Goal: Information Seeking & Learning: Learn about a topic

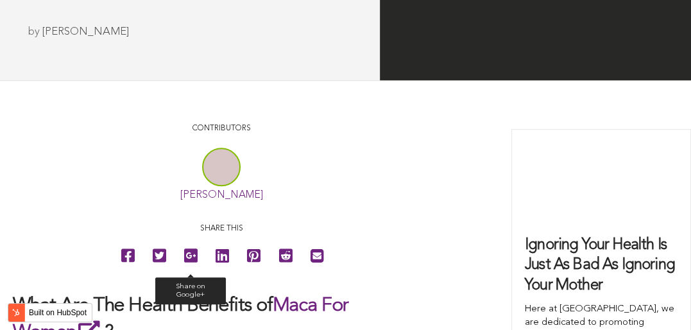
scroll to position [4206, 0]
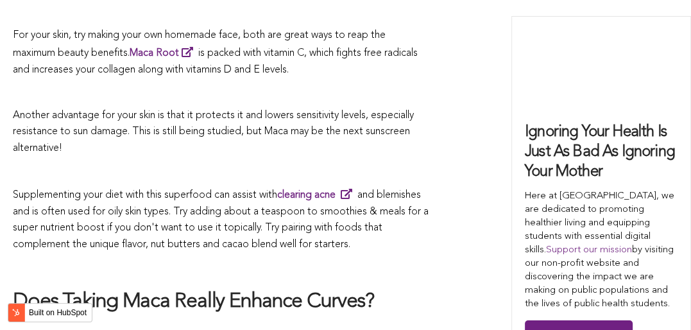
click at [340, 190] on span "Supplementing your diet with this superfood can assist with clearing acne and b…" at bounding box center [221, 220] width 416 height 60
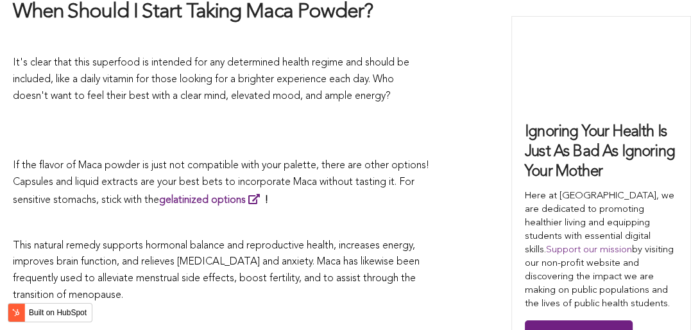
scroll to position [3002, 0]
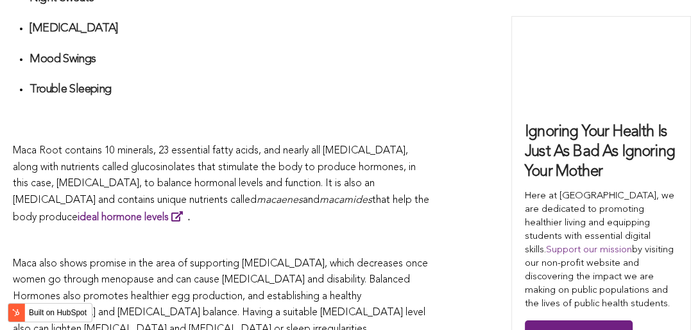
click at [376, 165] on span "Maca Root contains 10 minerals, 23 essential fatty acids, and nearly all [MEDIC…" at bounding box center [214, 176] width 403 height 60
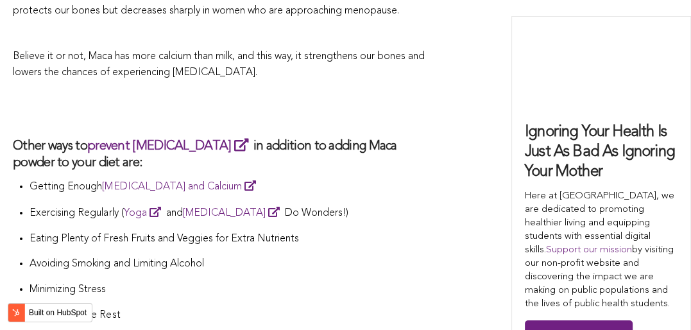
scroll to position [4071, 0]
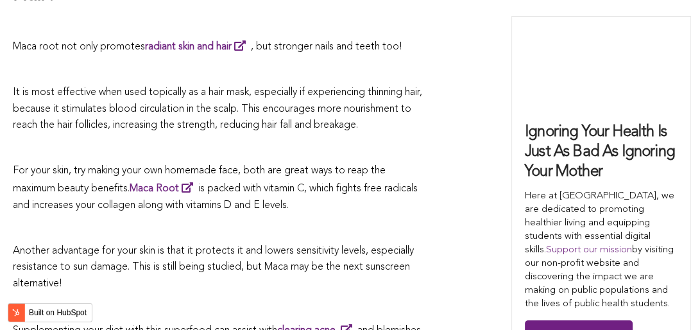
click at [354, 165] on p "For your skin, try making your own homemade face, both are great ways to reap t…" at bounding box center [221, 188] width 417 height 51
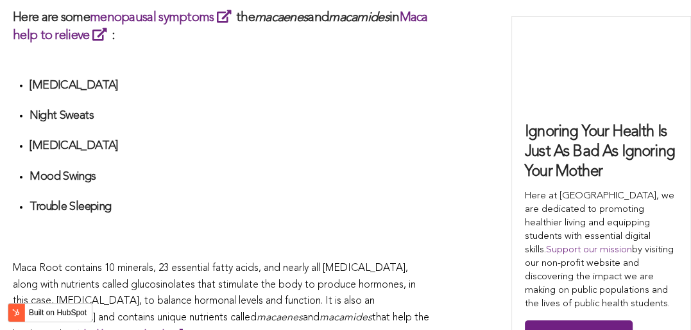
click at [250, 169] on h4 "Mood Swings" at bounding box center [230, 176] width 401 height 15
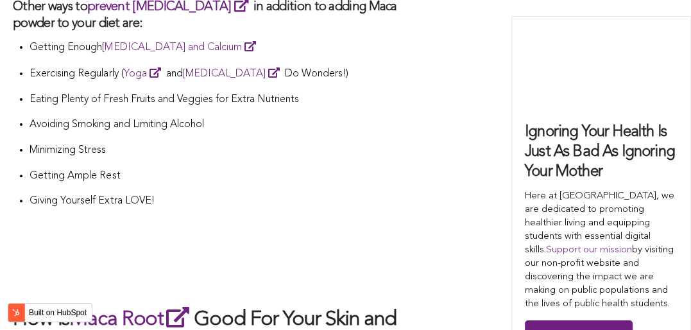
scroll to position [2681, 0]
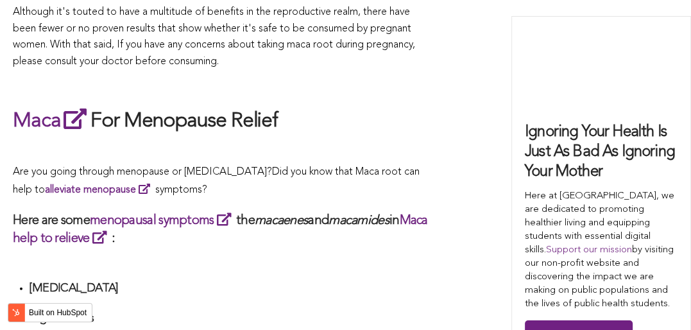
click at [287, 165] on p "Are you going through menopause or [MEDICAL_DATA]? Did you know that Maca root …" at bounding box center [221, 181] width 417 height 34
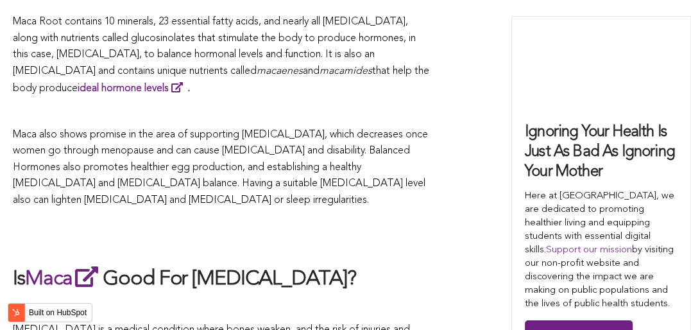
scroll to position [3666, 0]
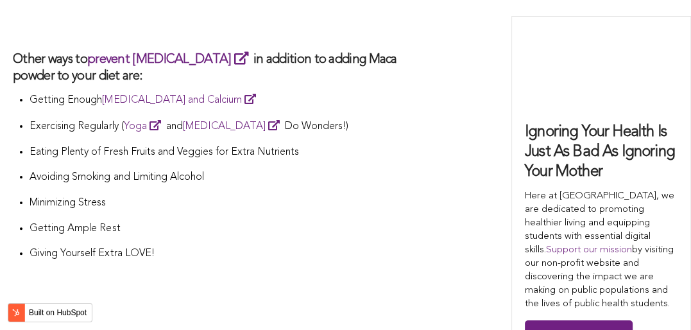
click at [417, 195] on p "Minimizing Stress" at bounding box center [230, 203] width 401 height 17
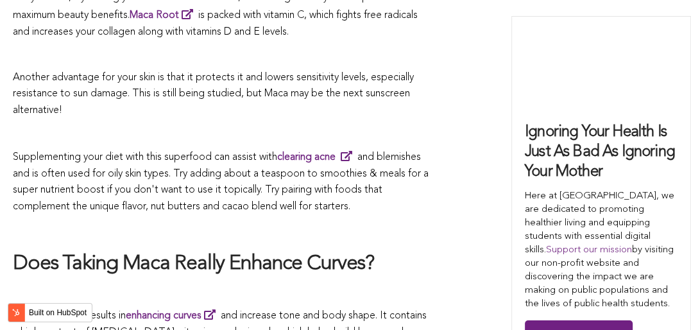
scroll to position [3699, 0]
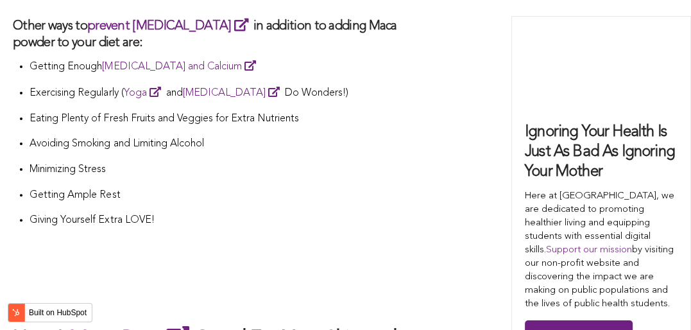
click at [390, 187] on p "Getting Ample Rest" at bounding box center [230, 195] width 401 height 17
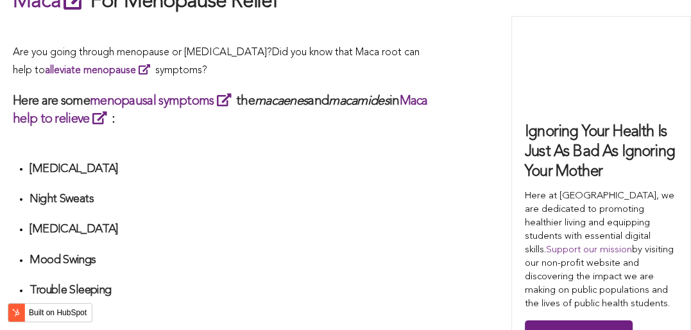
scroll to position [2575, 0]
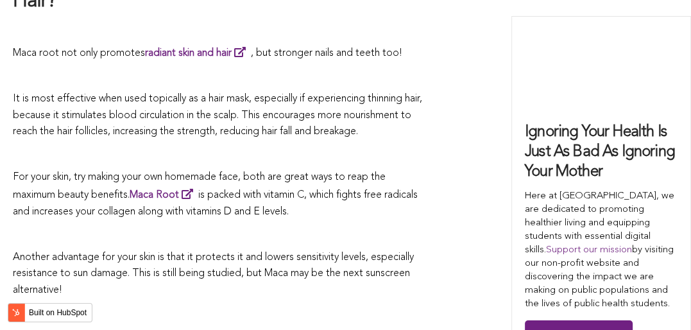
scroll to position [3656, 0]
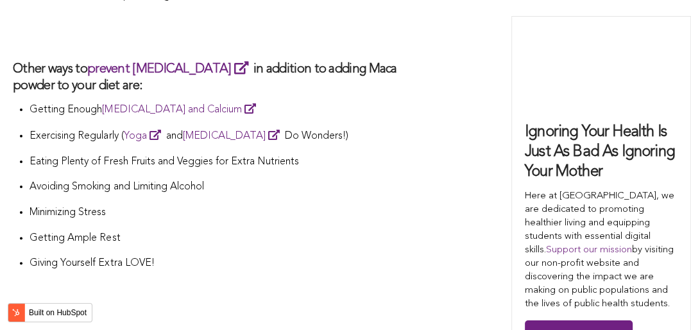
click at [254, 179] on li "Avoiding Smoking and Limiting Alcohol" at bounding box center [230, 192] width 401 height 26
click at [326, 205] on p "Minimizing Stress" at bounding box center [230, 213] width 401 height 17
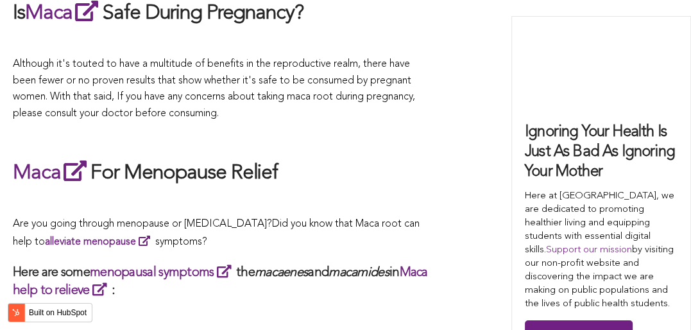
scroll to position [3279, 0]
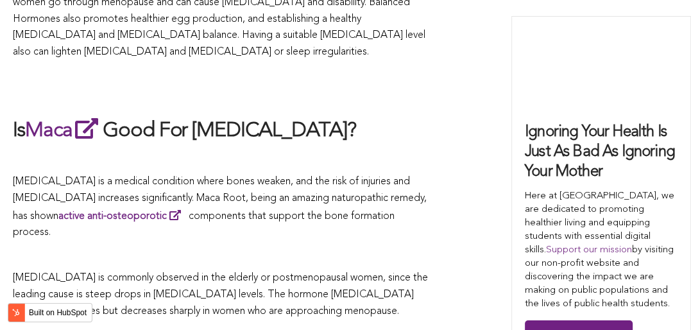
click at [336, 177] on span "[MEDICAL_DATA] is a medical condition where bones weaken, and the risk of injur…" at bounding box center [220, 207] width 414 height 61
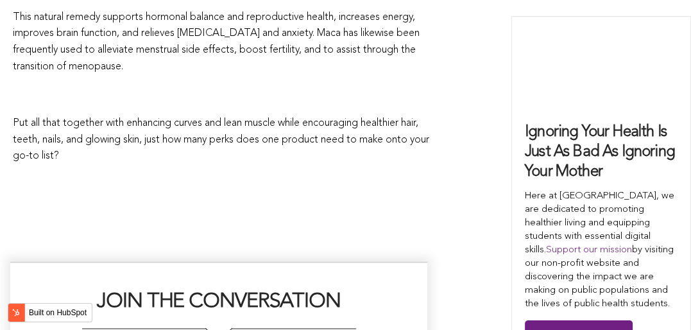
scroll to position [3472, 0]
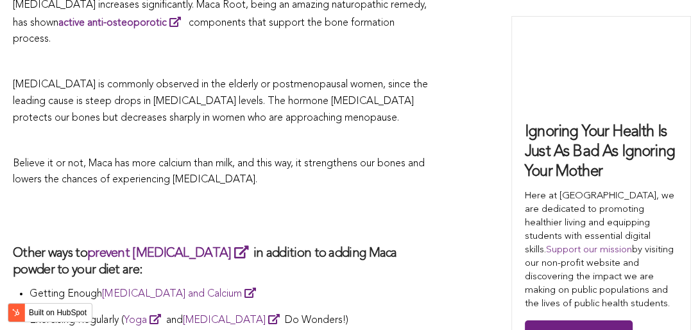
click at [273, 202] on h2 at bounding box center [221, 217] width 417 height 30
